Goal: Transaction & Acquisition: Obtain resource

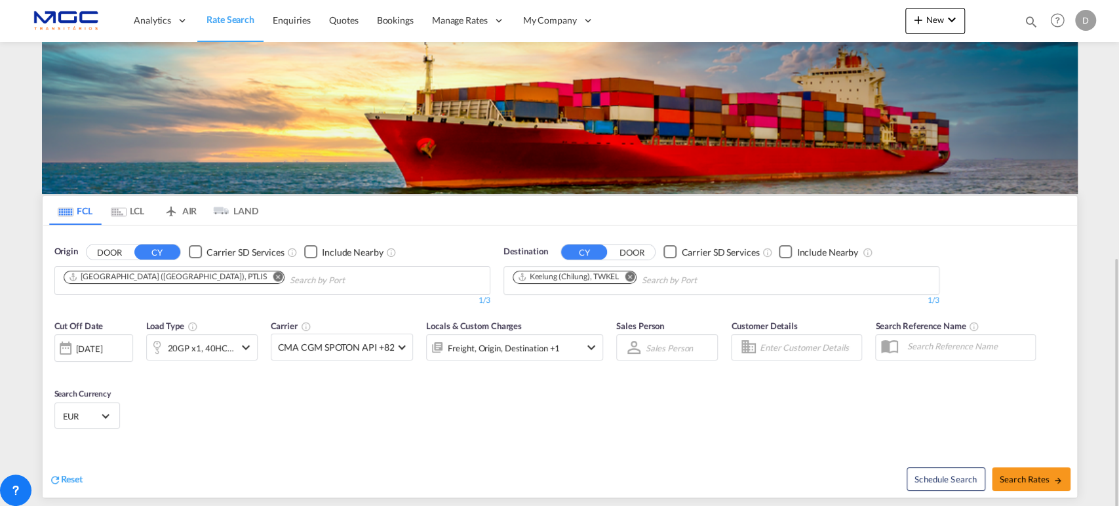
scroll to position [145, 0]
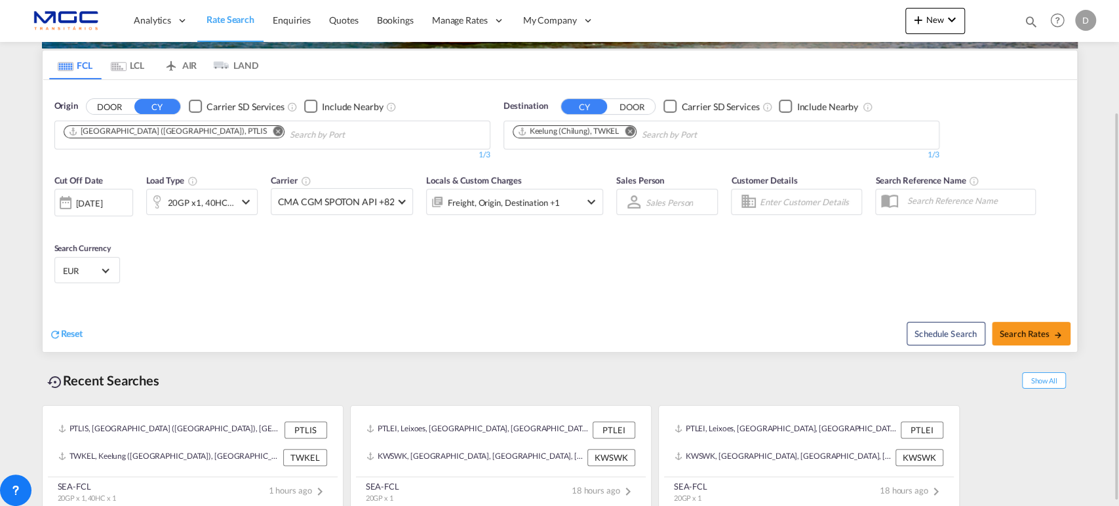
click at [273, 130] on md-icon "Remove" at bounding box center [278, 131] width 10 height 10
click at [162, 132] on input "Chips input." at bounding box center [126, 135] width 125 height 21
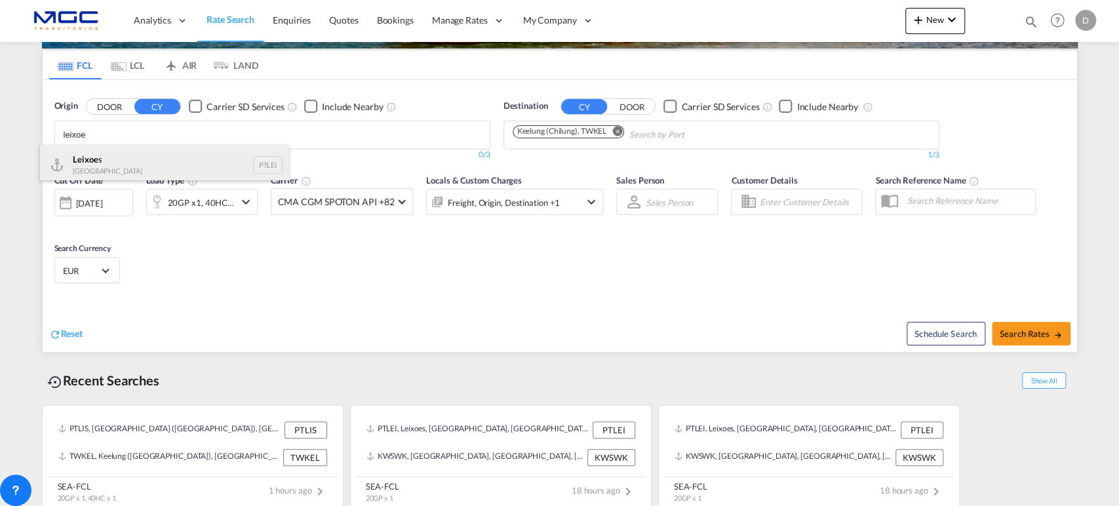
type input "leixoe"
click at [137, 168] on div "Leixoe s Portugal PTLEI" at bounding box center [164, 164] width 249 height 39
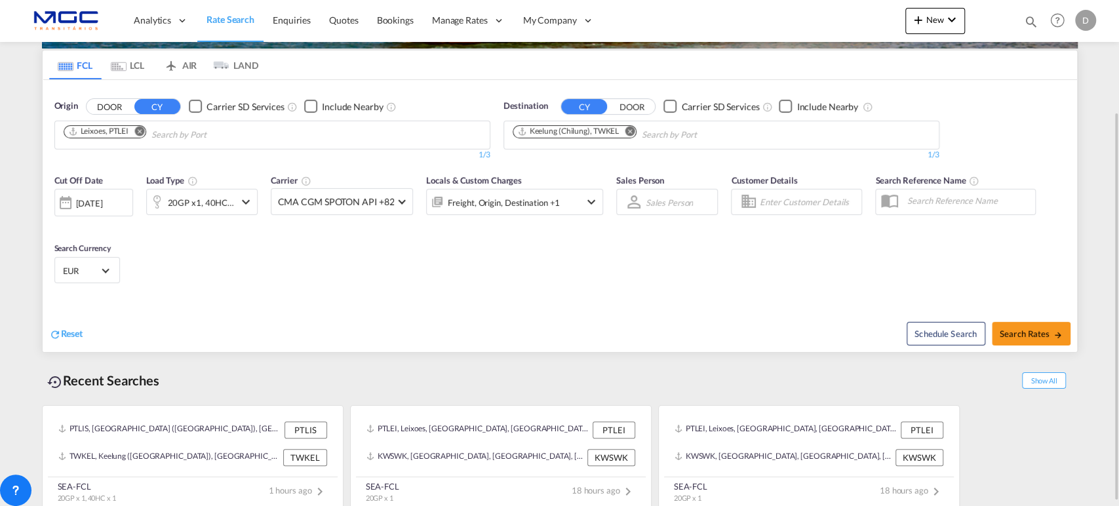
click at [630, 128] on md-icon "Remove" at bounding box center [630, 131] width 10 height 10
click at [626, 129] on input "Chips input." at bounding box center [575, 135] width 125 height 21
click at [551, 127] on body "Analytics Reports Dashboard Rate Search Enquiries Quotes Bookings" at bounding box center [559, 253] width 1119 height 506
click at [547, 135] on input "Chips input." at bounding box center [575, 135] width 125 height 21
paste input "[GEOGRAPHIC_DATA]"
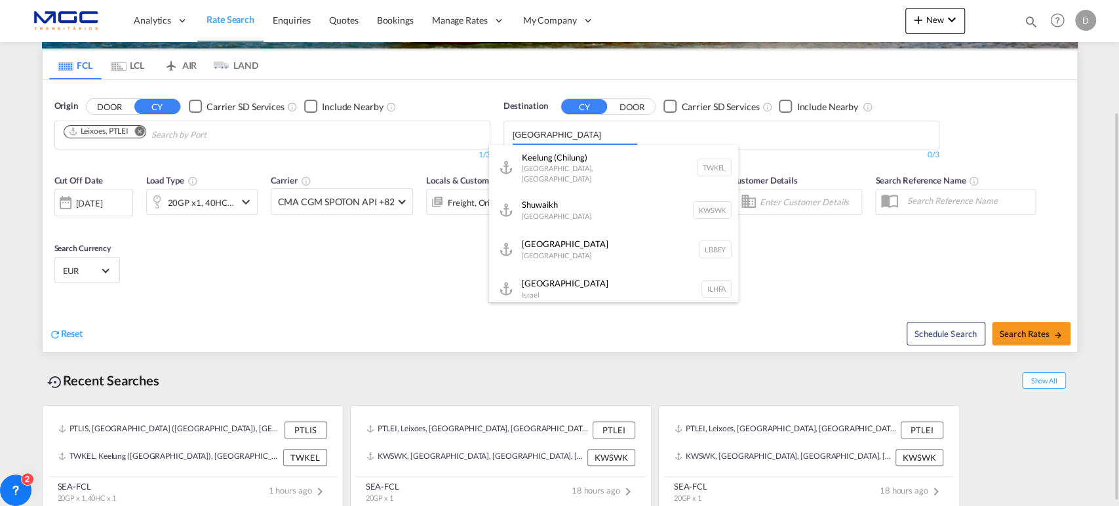
type input "[GEOGRAPHIC_DATA]"
click at [87, 99] on button "DOOR" at bounding box center [110, 106] width 46 height 15
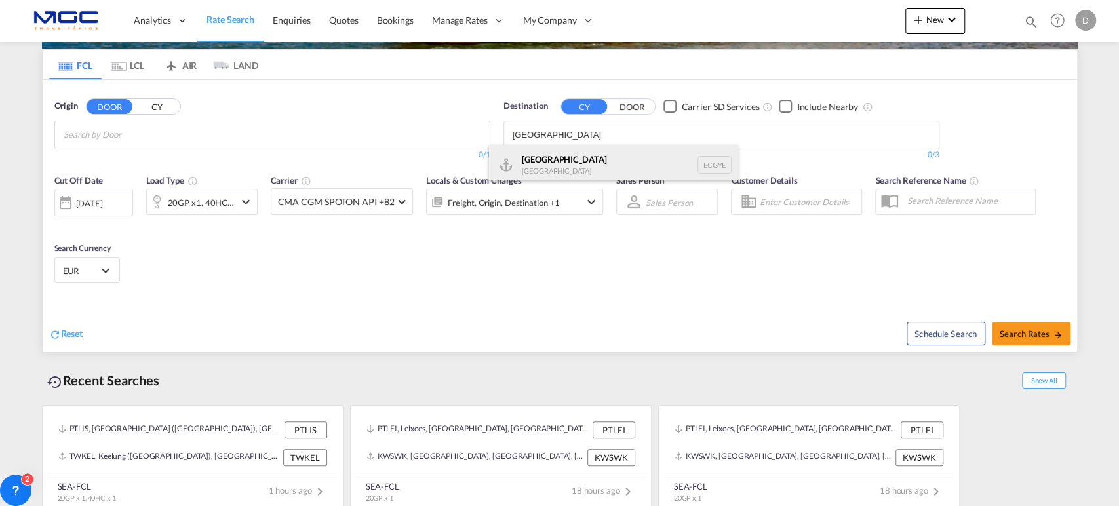
click at [545, 172] on div "Guayaquil [GEOGRAPHIC_DATA] [GEOGRAPHIC_DATA]" at bounding box center [613, 164] width 249 height 39
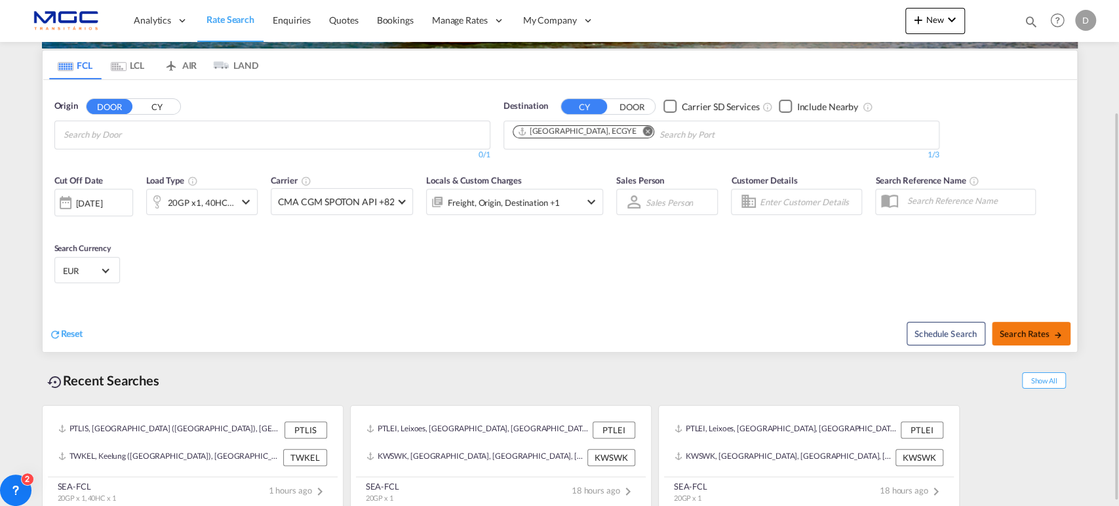
click at [1007, 331] on span "Search Rates" at bounding box center [1030, 333] width 63 height 10
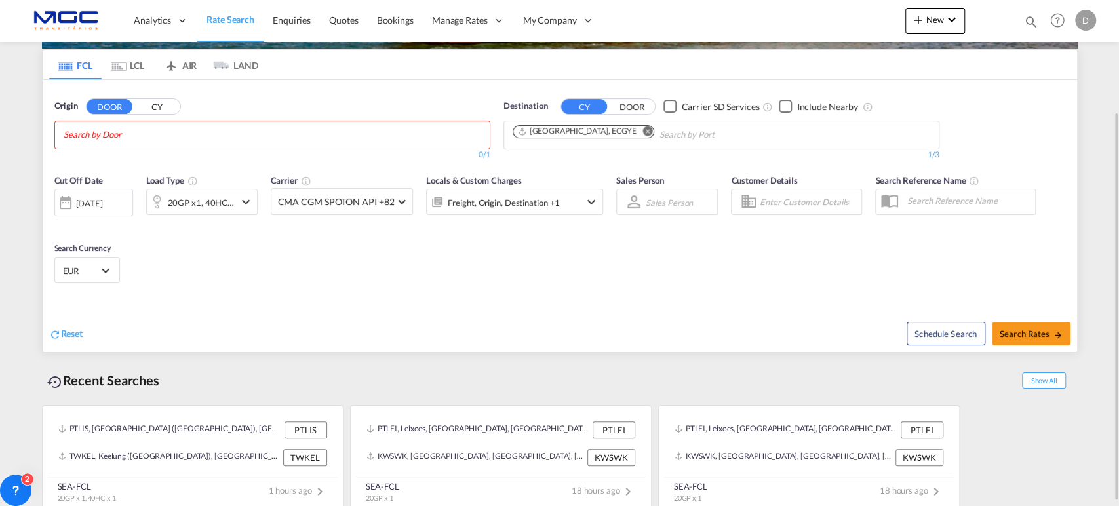
click at [163, 129] on body "Analytics Reports Dashboard Rate Search Enquiries Quotes Bookings" at bounding box center [559, 253] width 1119 height 506
drag, startPoint x: 115, startPoint y: 136, endPoint x: 37, endPoint y: 132, distance: 78.1
click at [166, 104] on button "CY" at bounding box center [157, 106] width 46 height 15
click at [137, 138] on input "leixoes" at bounding box center [126, 135] width 125 height 21
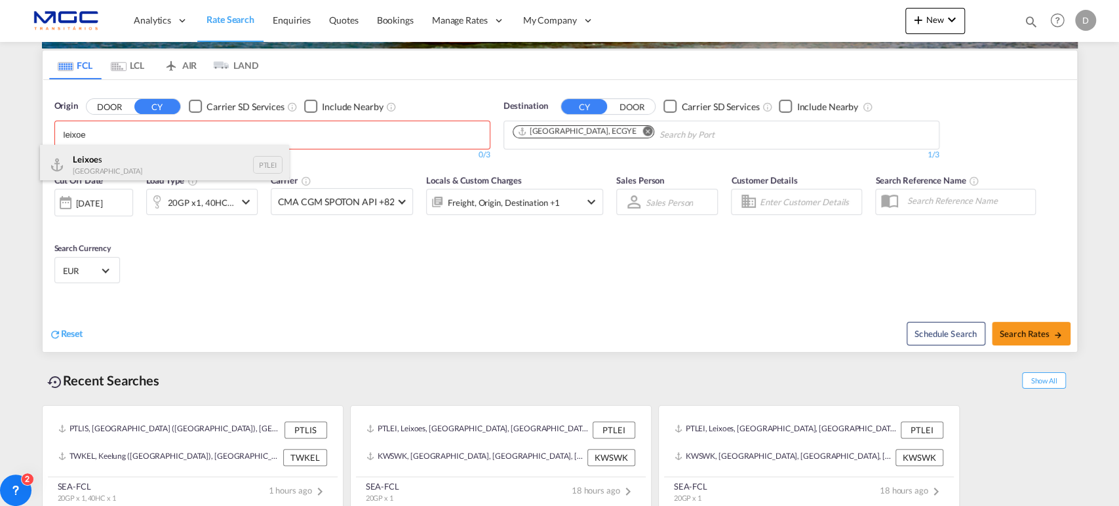
type input "leixoe"
click at [126, 169] on div "Leixoe s Portugal PTLEI" at bounding box center [164, 164] width 249 height 39
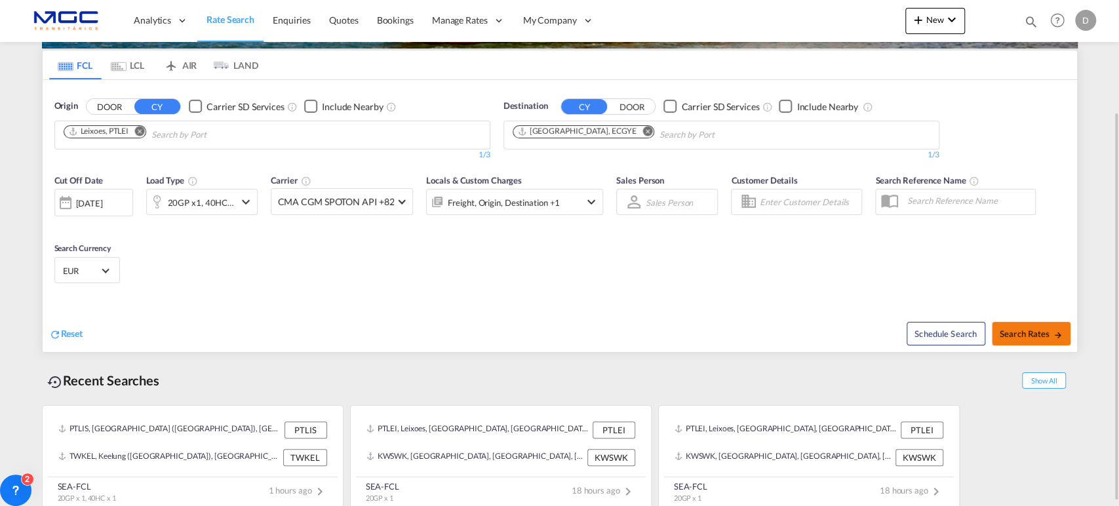
click at [1049, 330] on span "Search Rates" at bounding box center [1030, 333] width 63 height 10
type input "PTLEI to ECGYE / [DATE]"
